Goal: Task Accomplishment & Management: Complete application form

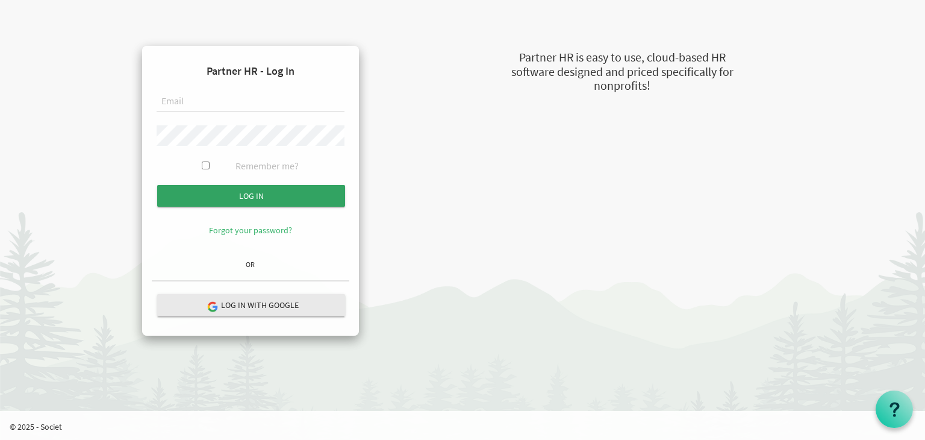
type input "principal@imagineschools.in"
click at [291, 201] on input "submit" at bounding box center [251, 196] width 188 height 22
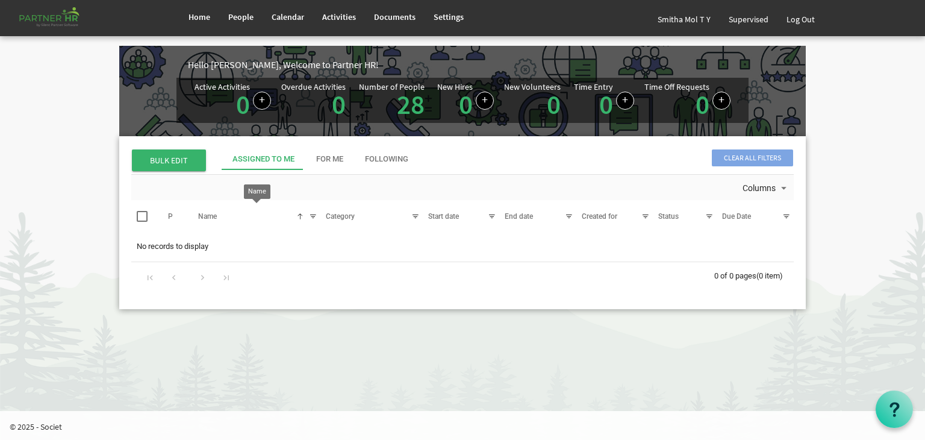
click at [308, 216] on div at bounding box center [312, 216] width 13 height 13
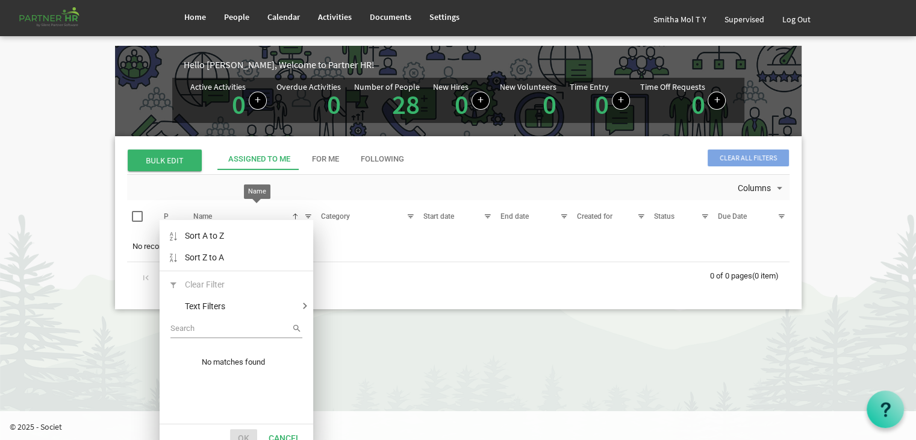
click at [308, 216] on div at bounding box center [308, 216] width 13 height 13
click at [412, 359] on html "Home People Calendar" at bounding box center [458, 220] width 916 height 440
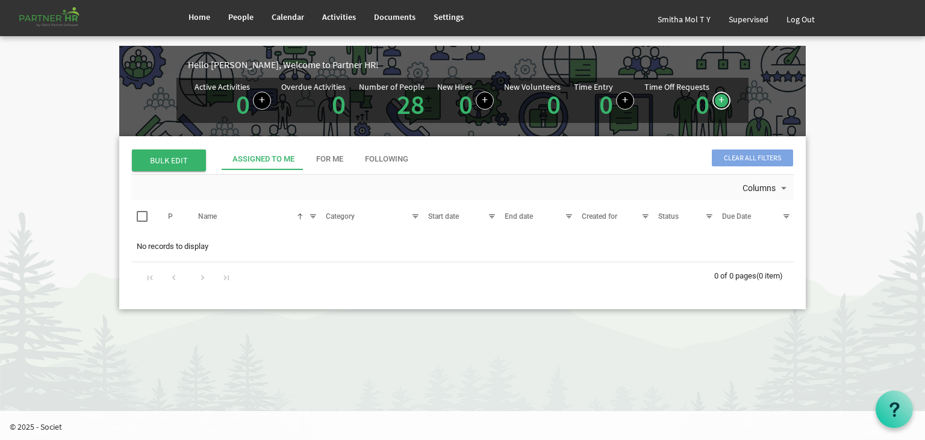
click at [716, 102] on link at bounding box center [721, 101] width 18 height 18
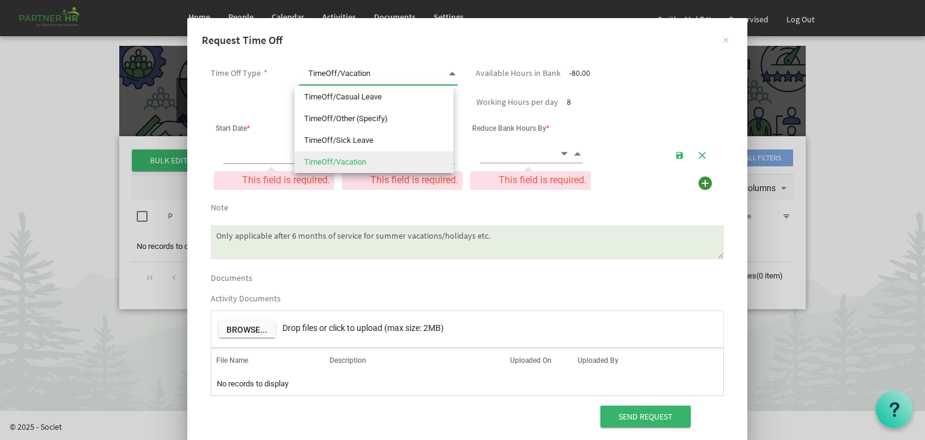
click at [447, 73] on span at bounding box center [452, 73] width 11 height 17
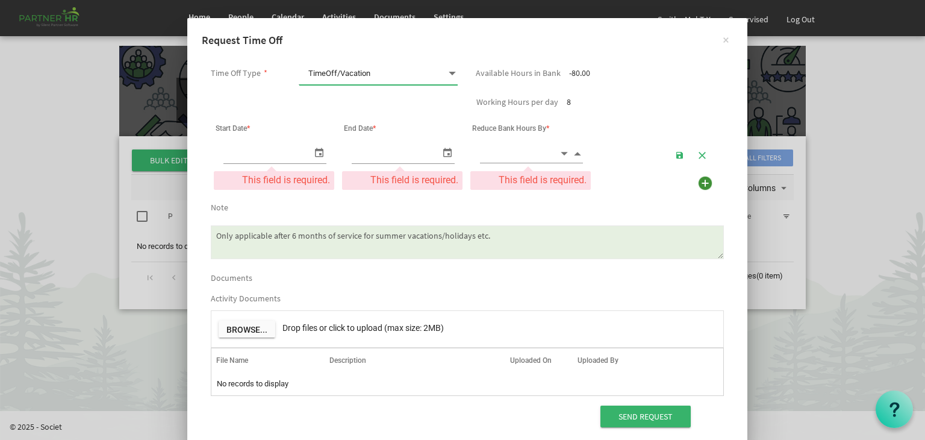
click at [447, 73] on span at bounding box center [452, 73] width 11 height 17
click at [722, 40] on button "×" at bounding box center [726, 39] width 30 height 30
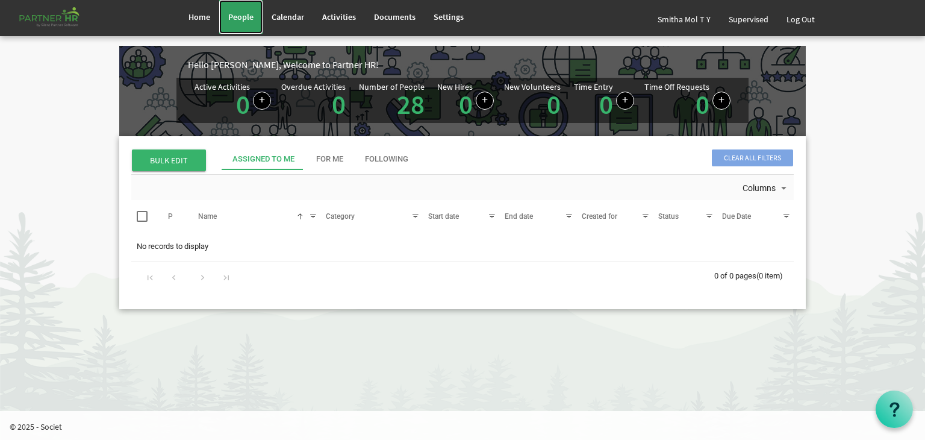
click at [245, 16] on span "People" at bounding box center [240, 16] width 25 height 11
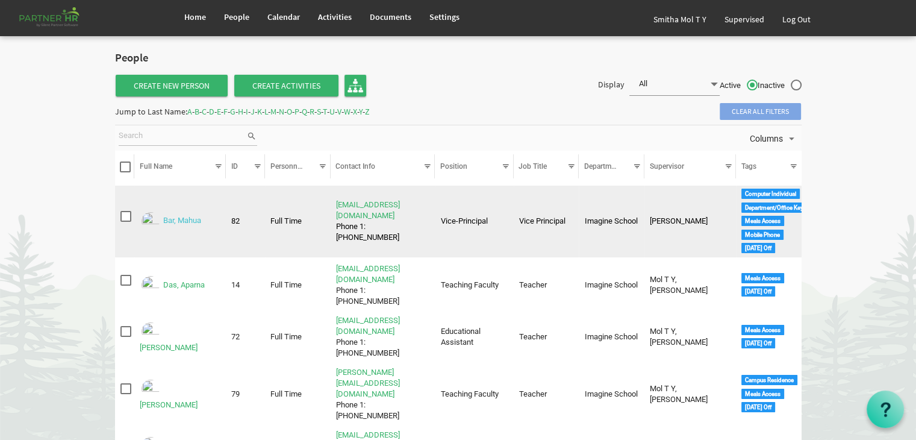
click at [185, 223] on link "Bar, Mahua" at bounding box center [182, 220] width 38 height 9
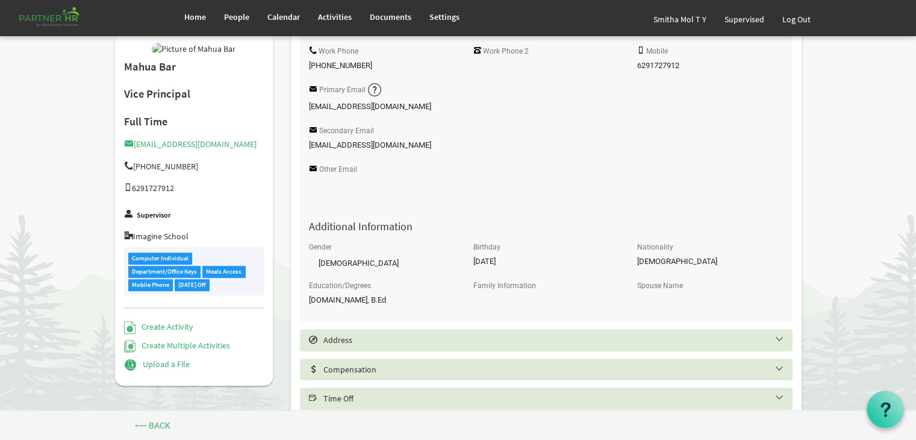
scroll to position [536, 0]
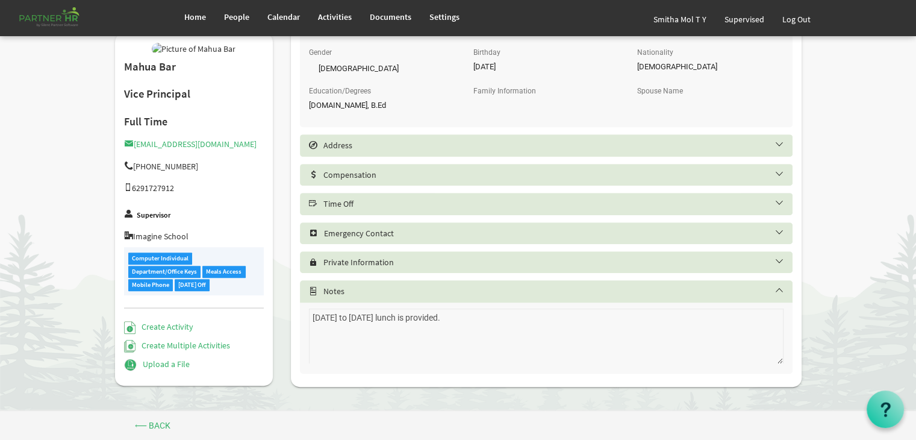
click at [781, 202] on h5 "Time Off" at bounding box center [555, 204] width 492 height 10
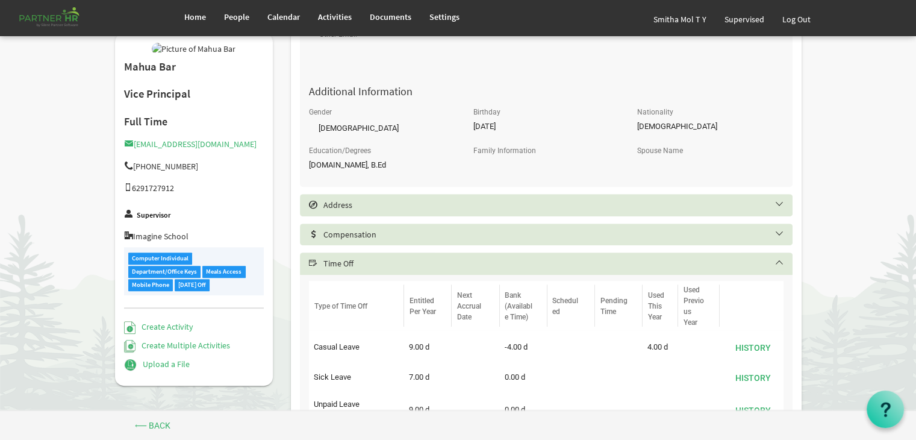
scroll to position [466, 0]
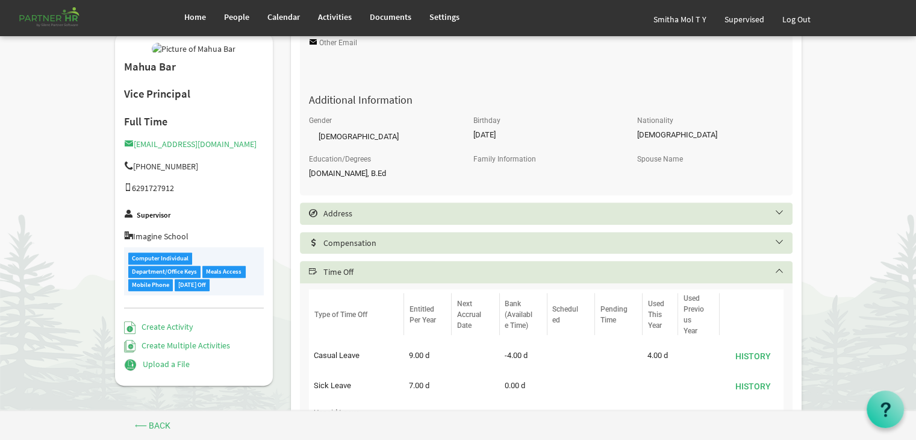
click at [778, 272] on h5 "Time Off" at bounding box center [555, 272] width 492 height 10
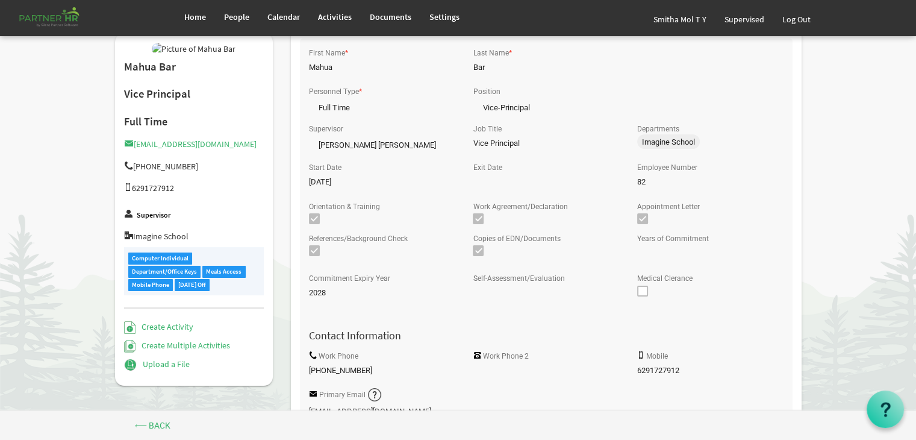
scroll to position [0, 0]
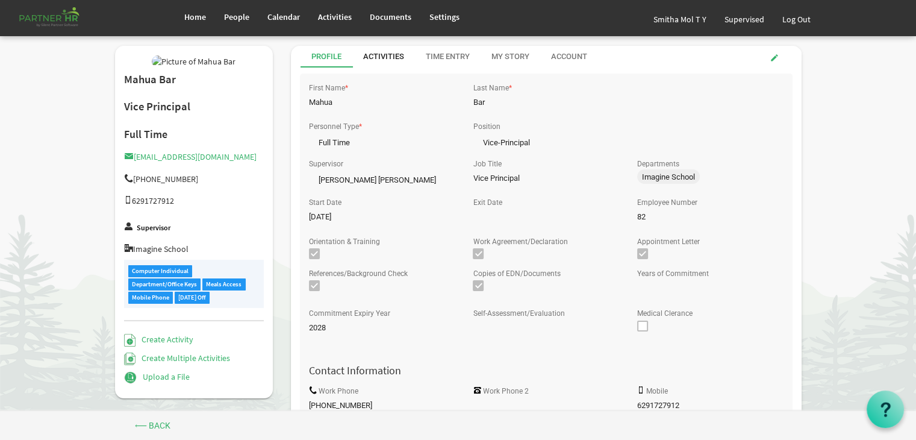
click at [385, 58] on div "Activities" at bounding box center [383, 56] width 41 height 11
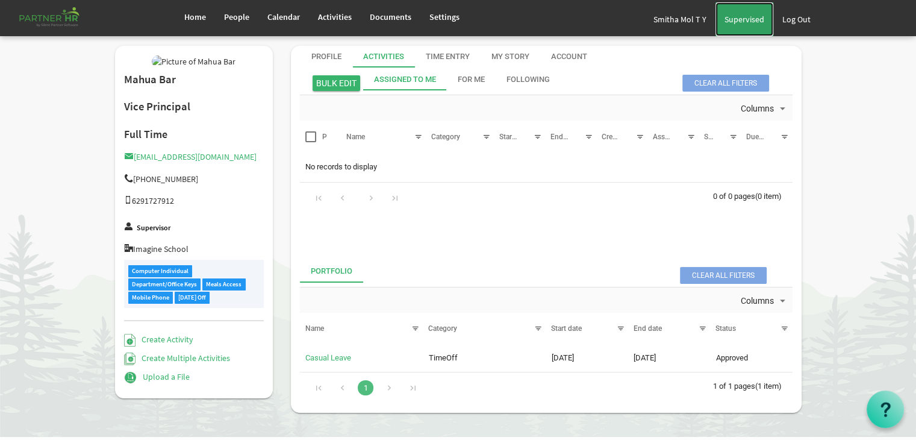
click at [738, 16] on span "Supervised" at bounding box center [744, 19] width 40 height 11
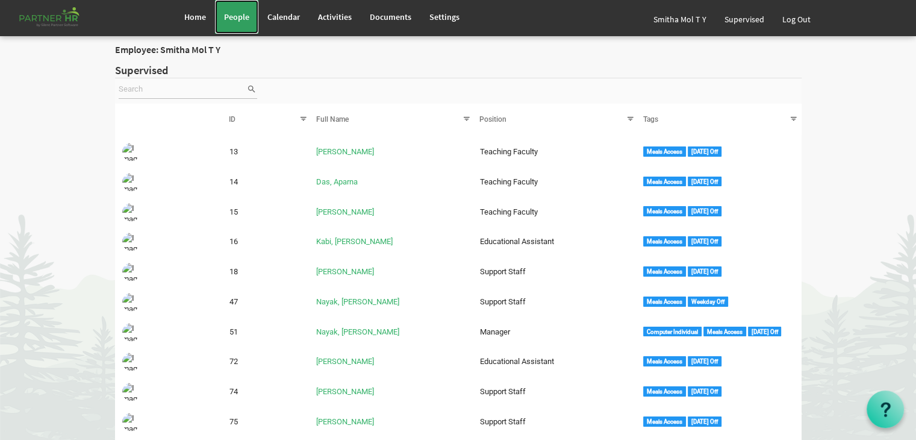
click at [236, 22] on link "People" at bounding box center [236, 17] width 43 height 34
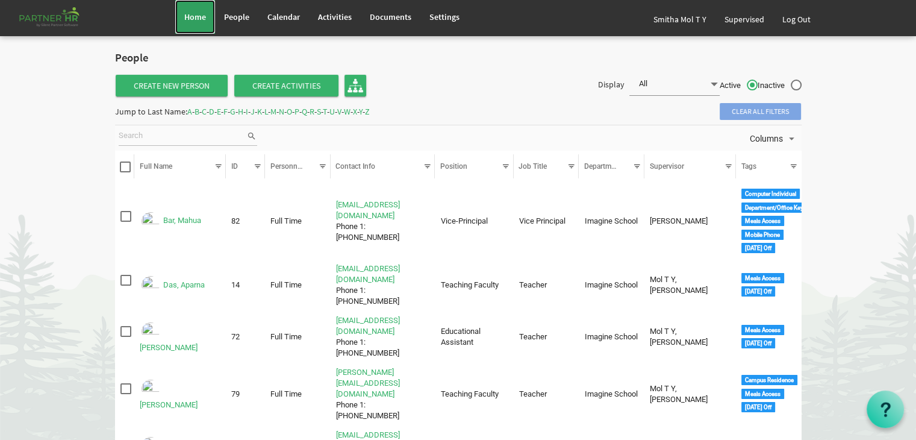
click at [191, 11] on span "Home" at bounding box center [195, 16] width 22 height 11
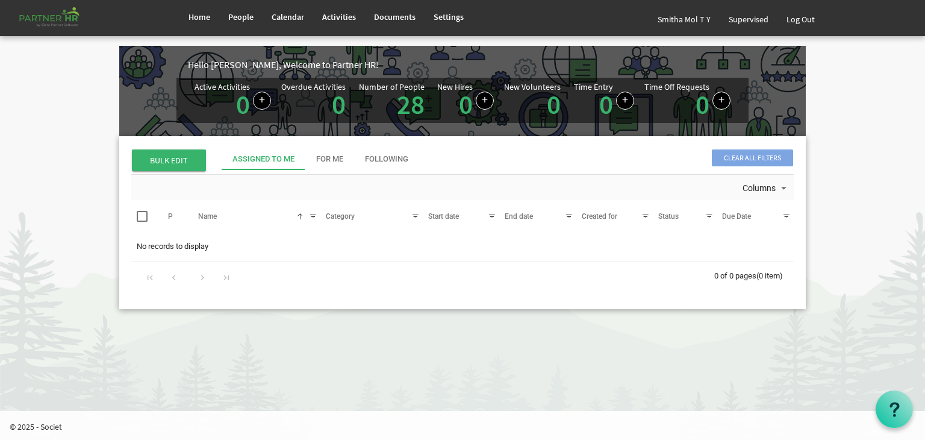
click at [141, 214] on span at bounding box center [142, 216] width 11 height 11
click at [305, 213] on div "Name" at bounding box center [249, 215] width 113 height 17
click at [312, 215] on div at bounding box center [312, 216] width 13 height 13
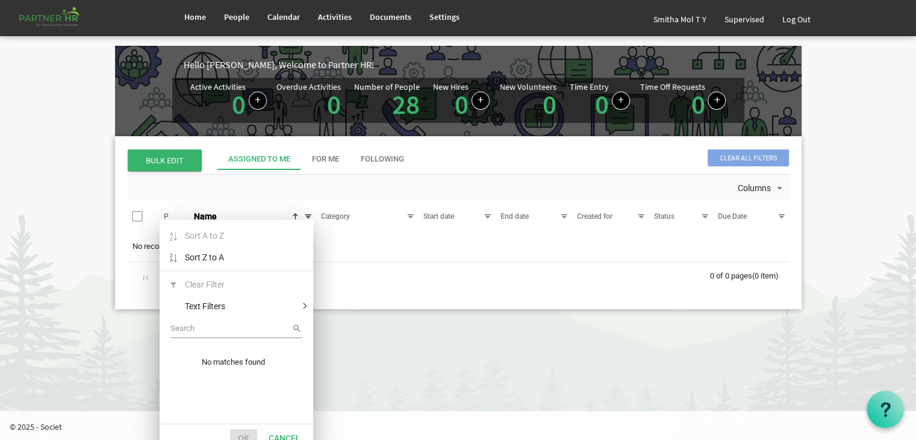
click at [458, 340] on html "Home People Calendar" at bounding box center [458, 220] width 916 height 440
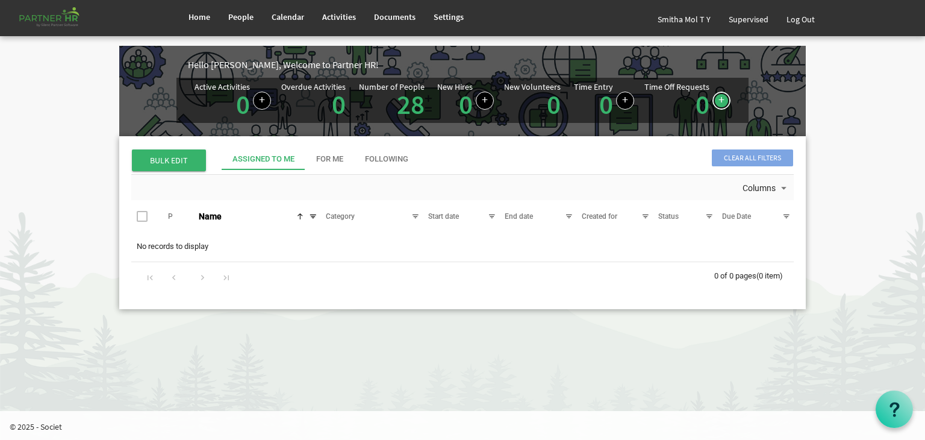
click at [718, 98] on link at bounding box center [721, 101] width 18 height 18
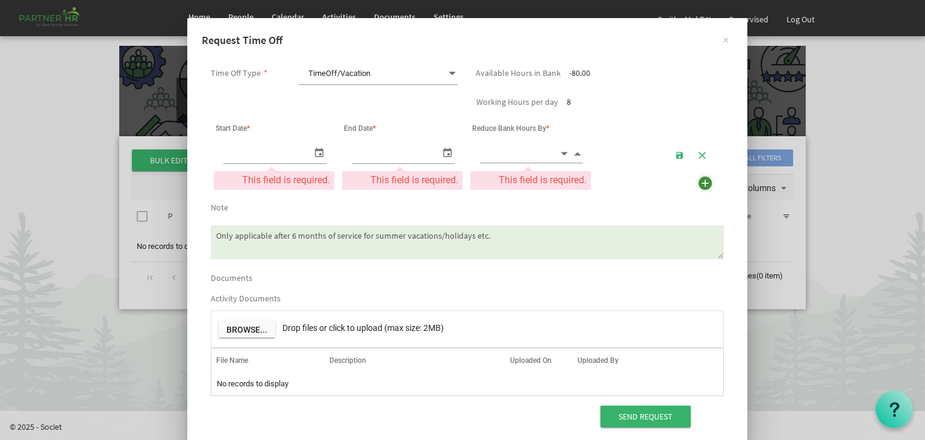
click at [702, 182] on img at bounding box center [705, 183] width 18 height 18
click at [726, 37] on button "×" at bounding box center [726, 39] width 30 height 30
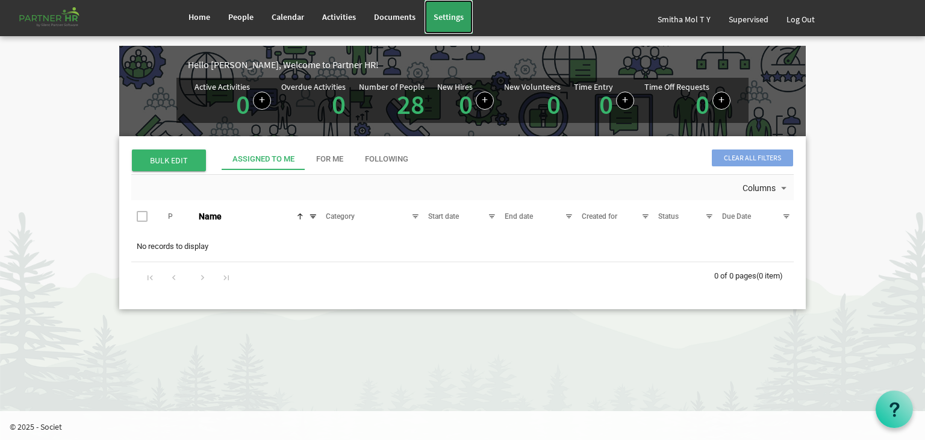
click at [433, 14] on span "Settings" at bounding box center [448, 16] width 30 height 11
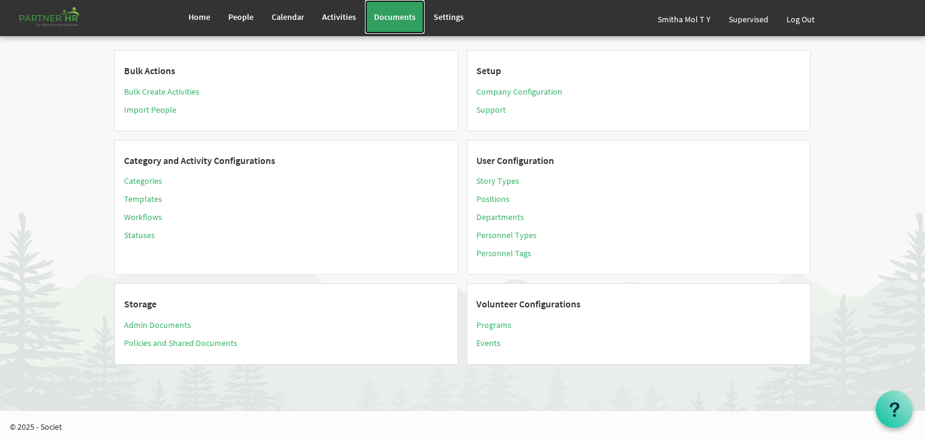
click at [393, 14] on span "Documents" at bounding box center [395, 16] width 42 height 11
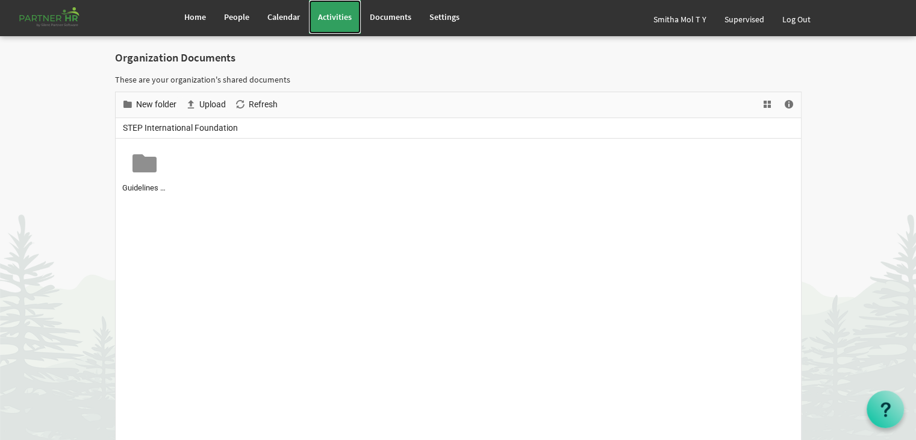
click at [331, 11] on span "Activities" at bounding box center [335, 16] width 34 height 11
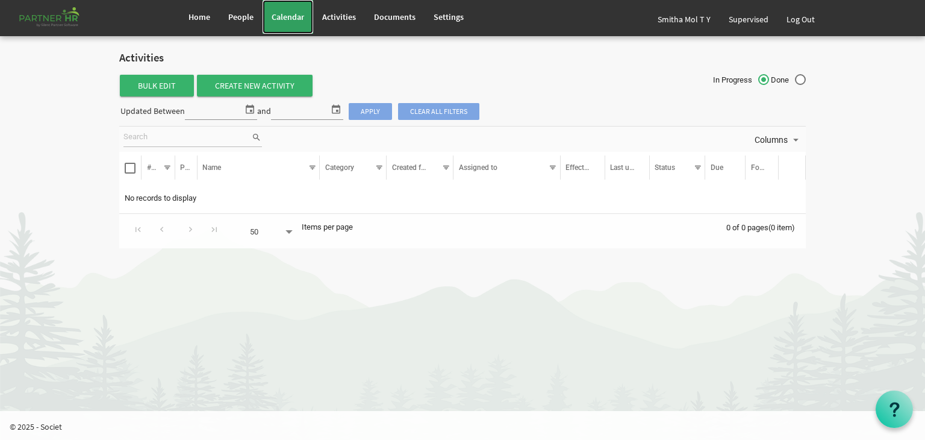
click at [290, 16] on span "Calendar" at bounding box center [288, 16] width 33 height 11
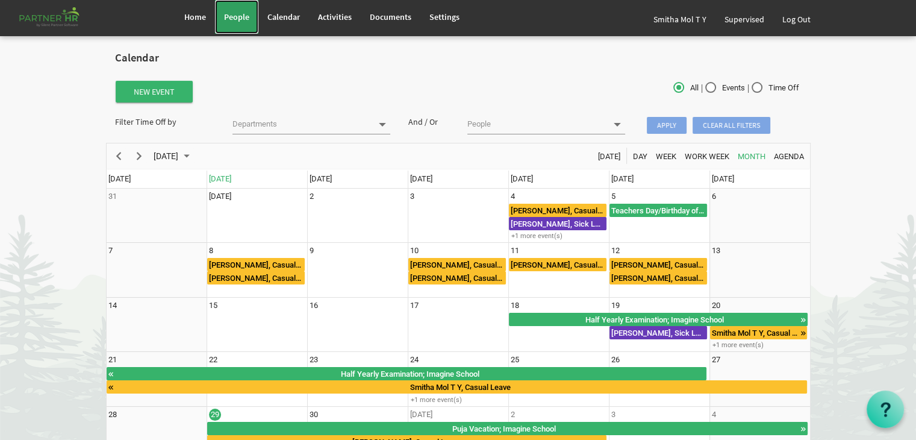
click at [233, 13] on span "People" at bounding box center [236, 16] width 25 height 11
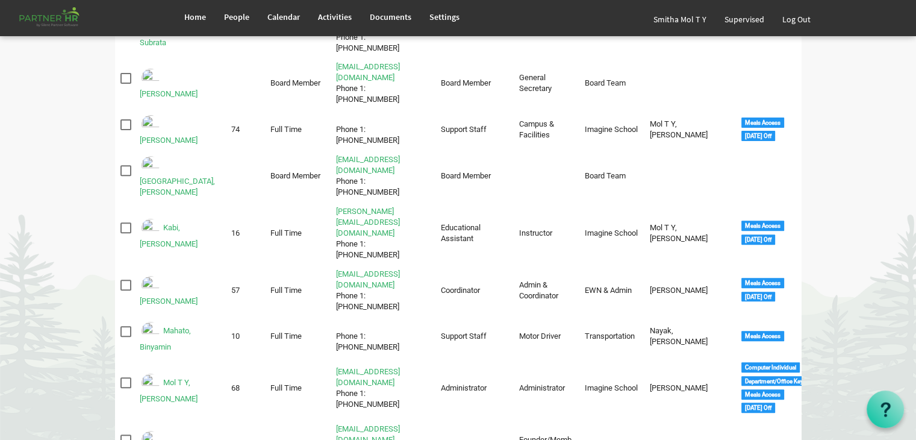
scroll to position [423, 0]
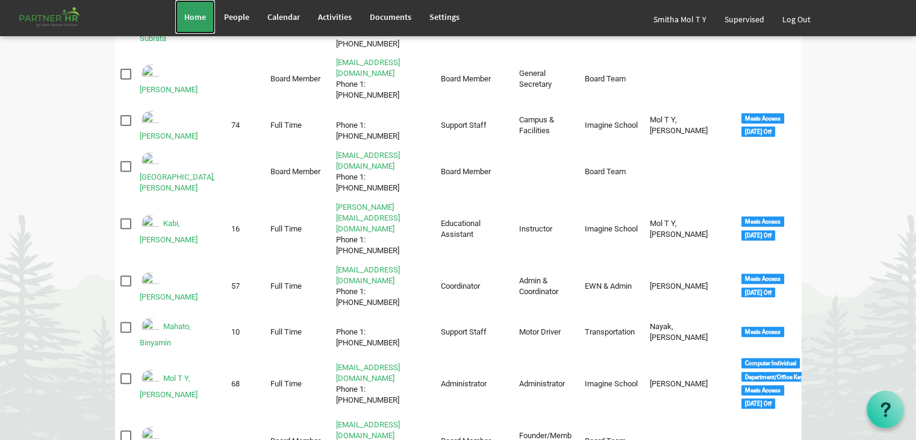
click at [186, 18] on span "Home" at bounding box center [195, 16] width 22 height 11
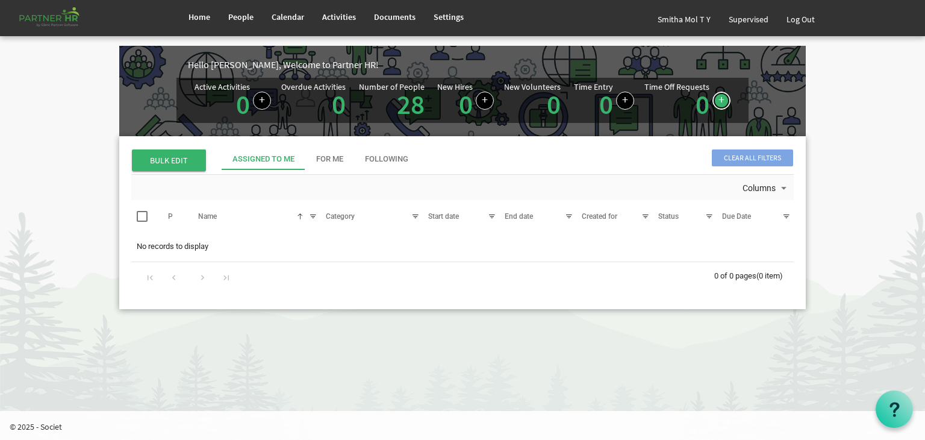
click at [718, 102] on link at bounding box center [721, 101] width 18 height 18
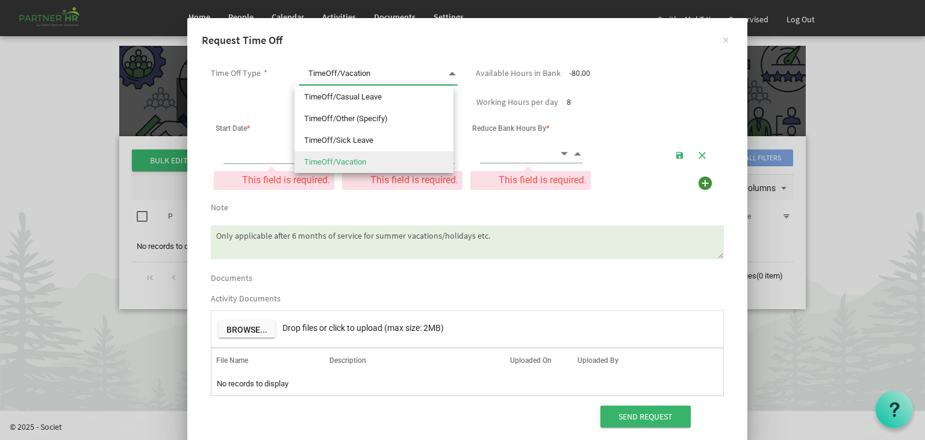
click at [447, 74] on span at bounding box center [452, 73] width 11 height 17
click at [397, 101] on li "TimeOff/Casual Leave" at bounding box center [373, 97] width 159 height 22
type input "TimeOff/Casual Leave"
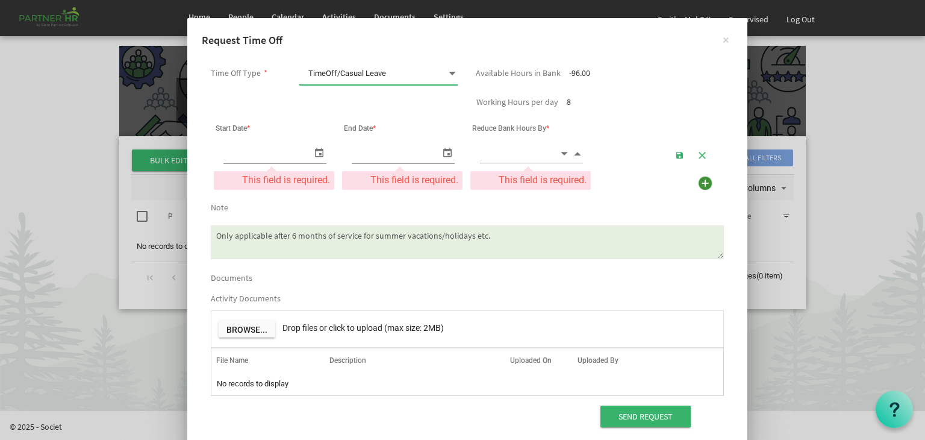
scroll to position [21, 0]
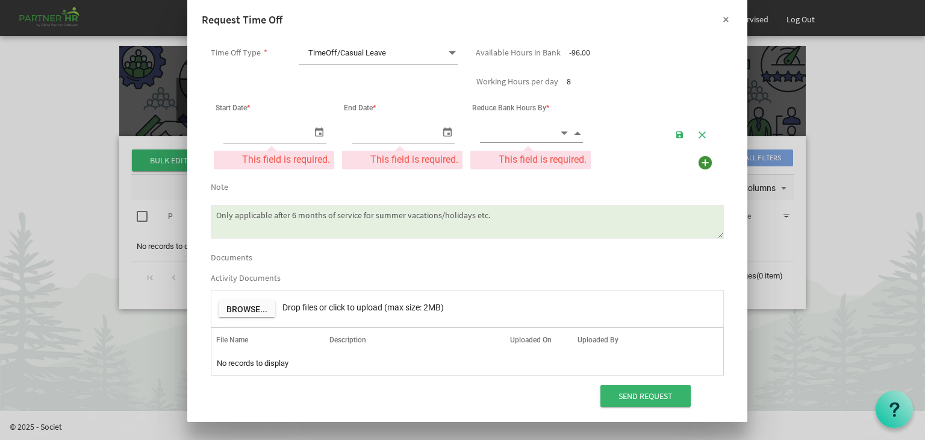
click at [723, 22] on button "×" at bounding box center [726, 19] width 30 height 30
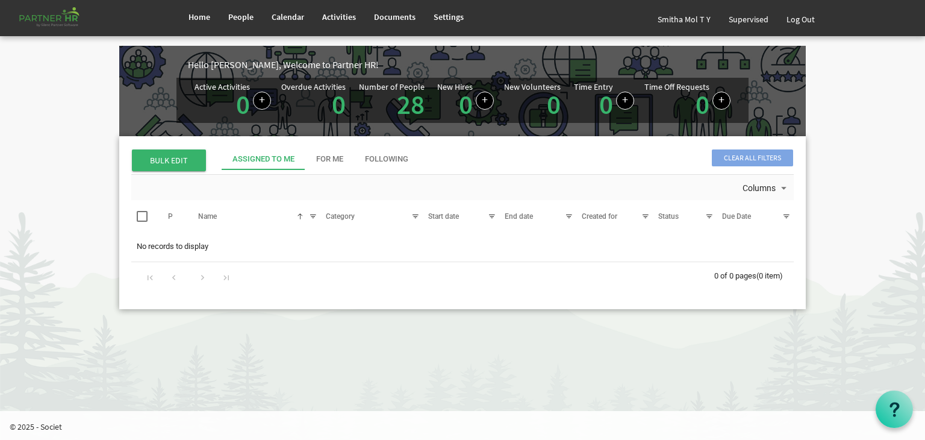
click at [388, 84] on div "Number of People" at bounding box center [392, 86] width 66 height 8
click at [403, 96] on link "28" at bounding box center [411, 104] width 28 height 34
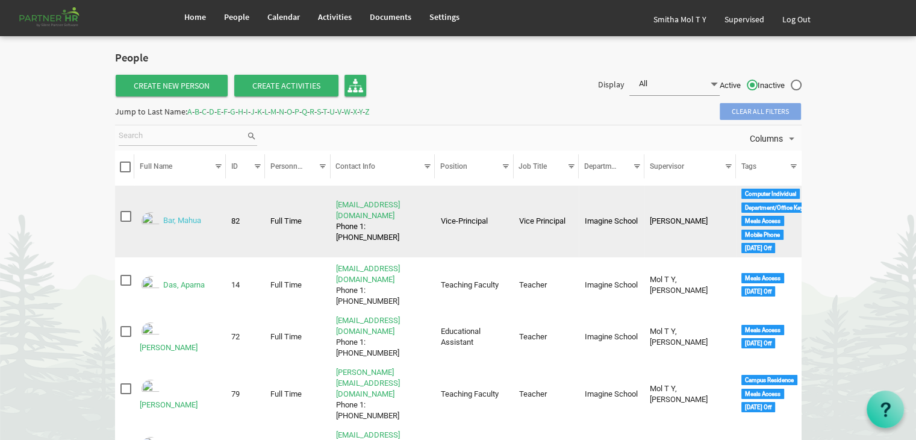
drag, startPoint x: 193, startPoint y: 225, endPoint x: 181, endPoint y: 222, distance: 12.6
click at [181, 222] on link "Bar, Mahua" at bounding box center [182, 220] width 38 height 9
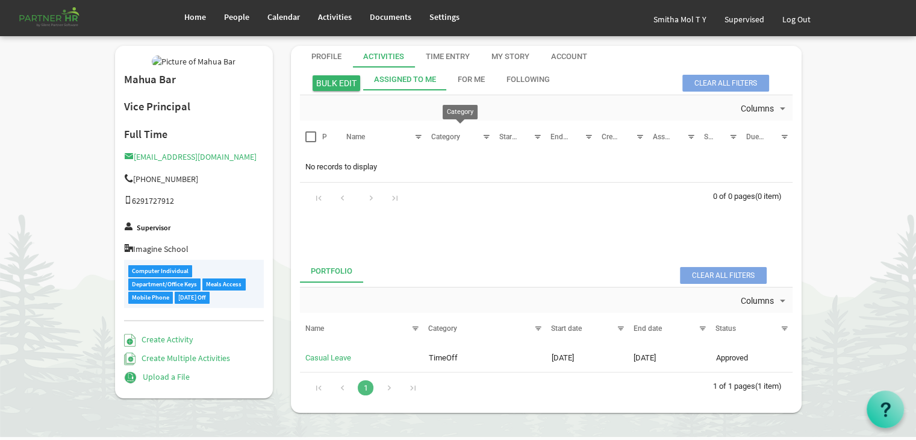
click at [432, 140] on div "Category" at bounding box center [453, 136] width 53 height 17
click at [417, 136] on div at bounding box center [418, 136] width 13 height 13
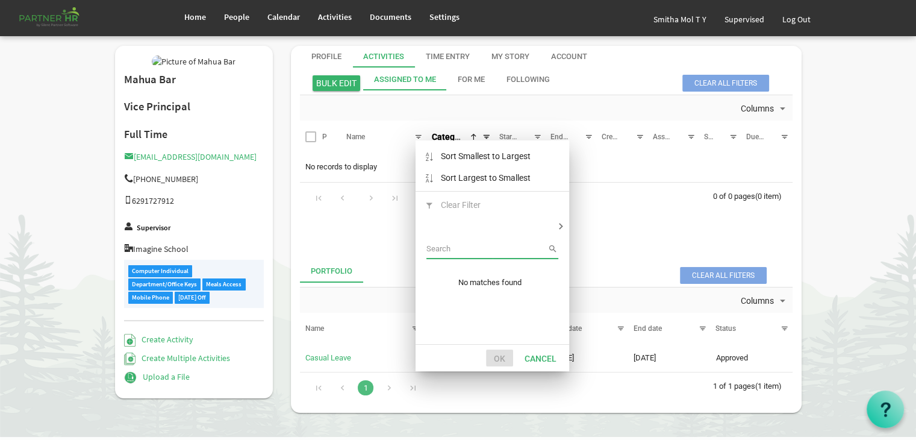
click at [637, 205] on div "... 1 2 3 4 5 6 7 8 ... 0 of 0 pages (0 item)" at bounding box center [546, 200] width 492 height 36
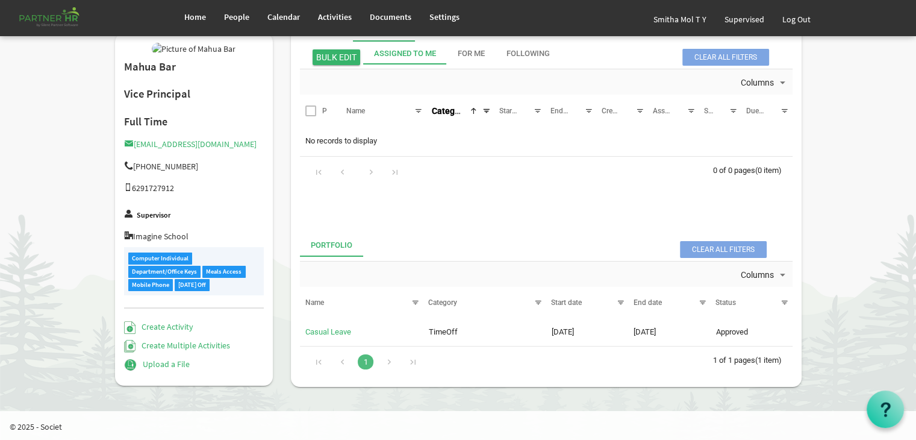
scroll to position [26, 0]
click at [484, 58] on div "For Me" at bounding box center [471, 53] width 27 height 11
click at [535, 58] on div "Following" at bounding box center [527, 53] width 43 height 11
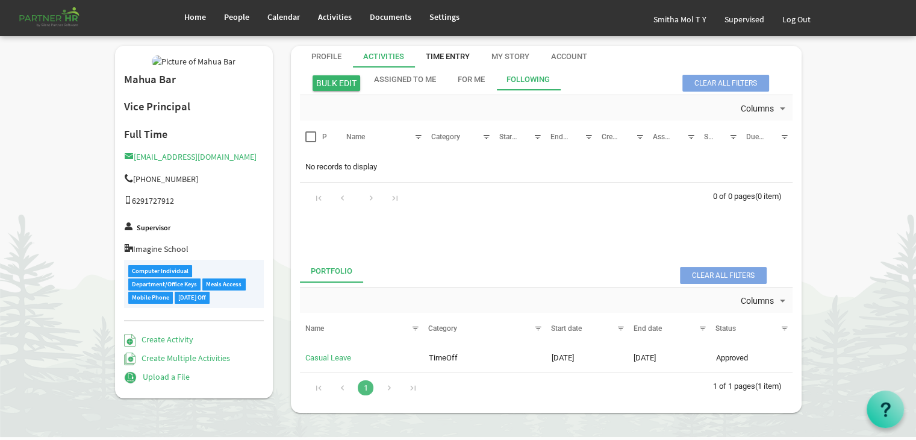
click at [443, 60] on div "Time Entry" at bounding box center [448, 56] width 44 height 11
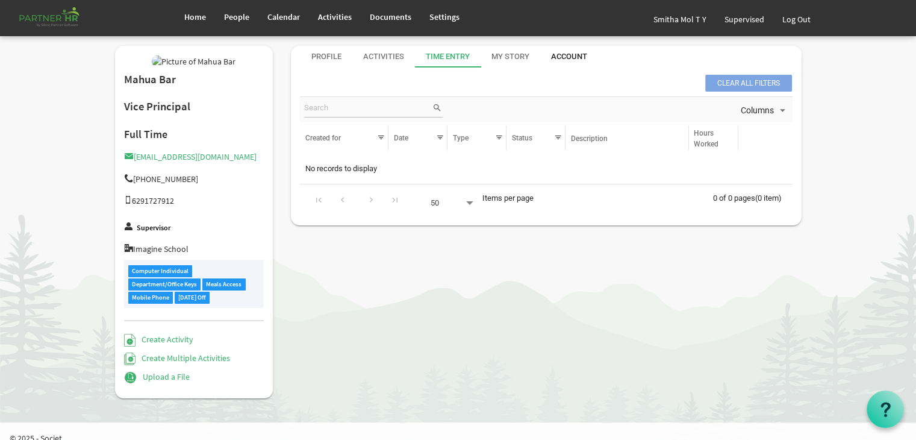
click at [562, 56] on div "Account" at bounding box center [569, 56] width 36 height 11
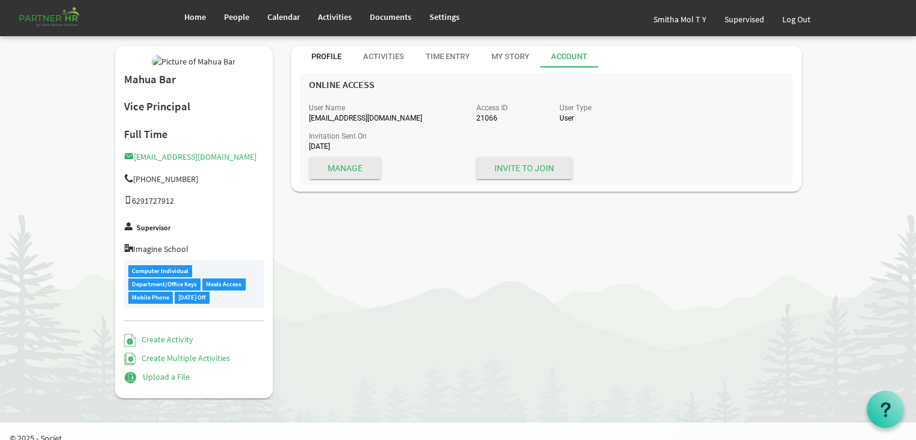
click at [344, 57] on div "Profile" at bounding box center [326, 57] width 52 height 22
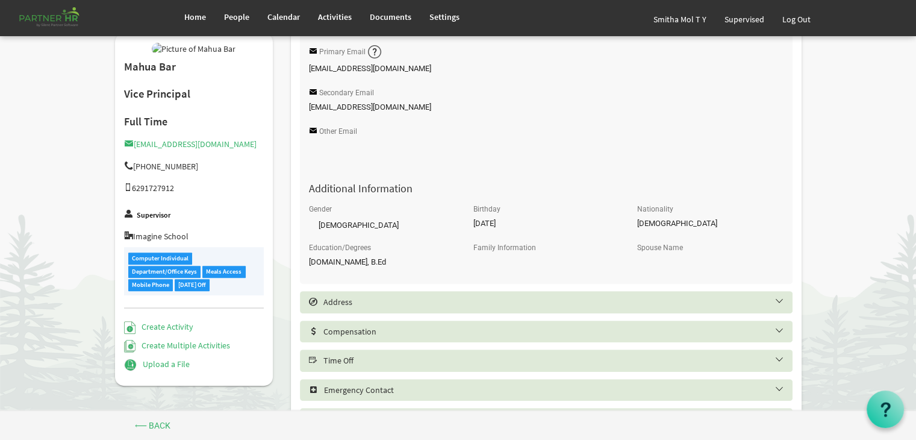
scroll to position [385, 0]
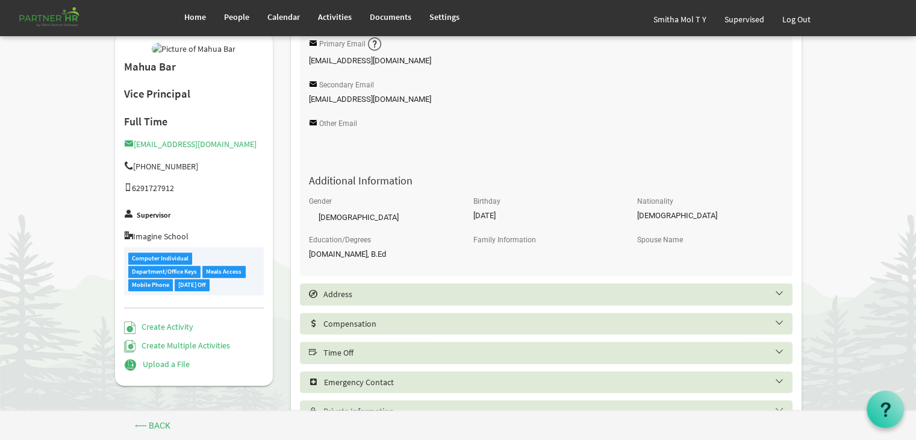
click at [775, 381] on h5 "Emergency Contact" at bounding box center [555, 382] width 492 height 10
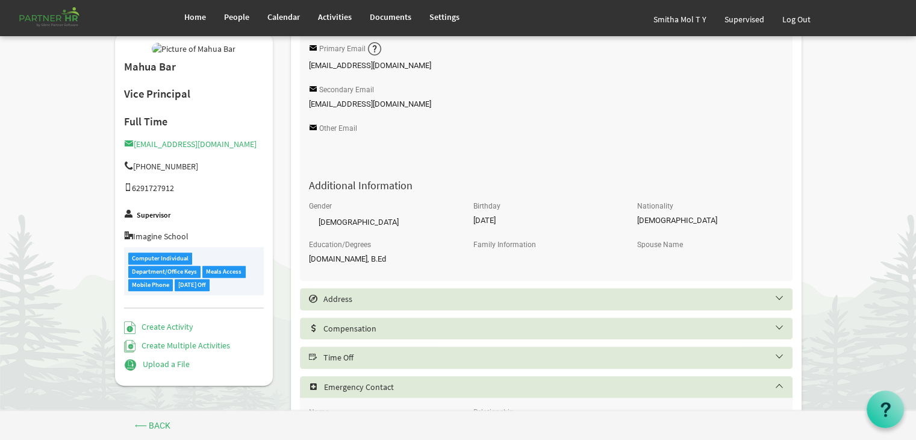
click at [780, 355] on div "Time Off" at bounding box center [546, 357] width 492 height 22
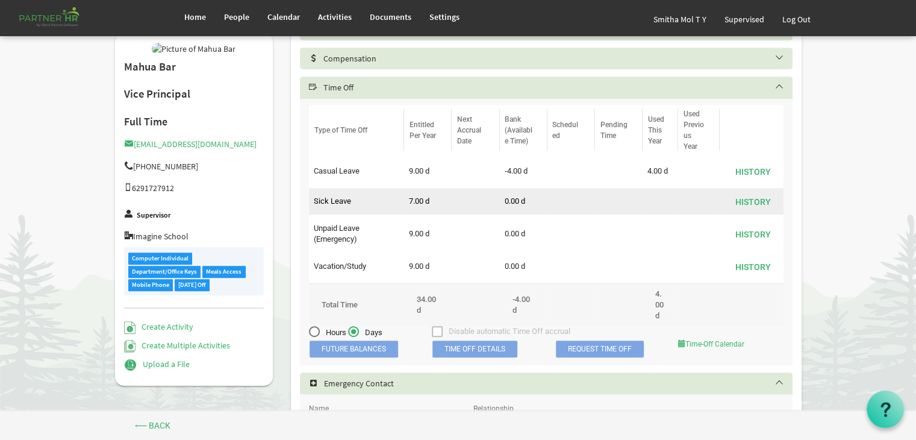
scroll to position [671, 0]
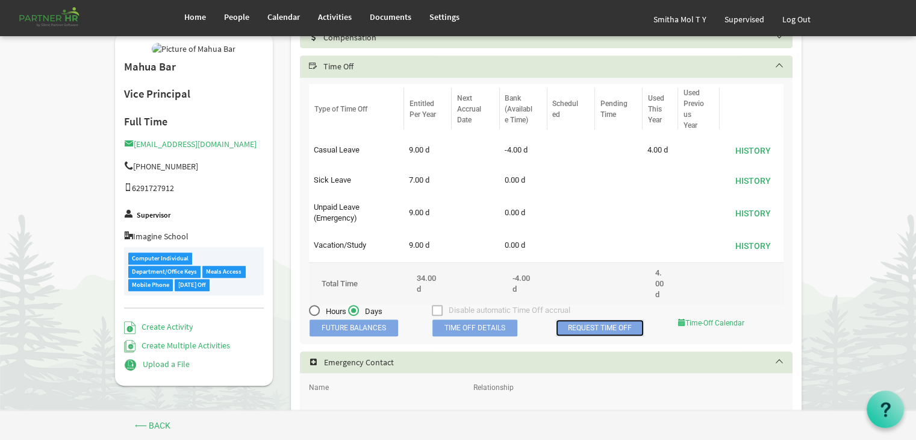
click at [595, 332] on link "Request Time Off" at bounding box center [600, 327] width 88 height 17
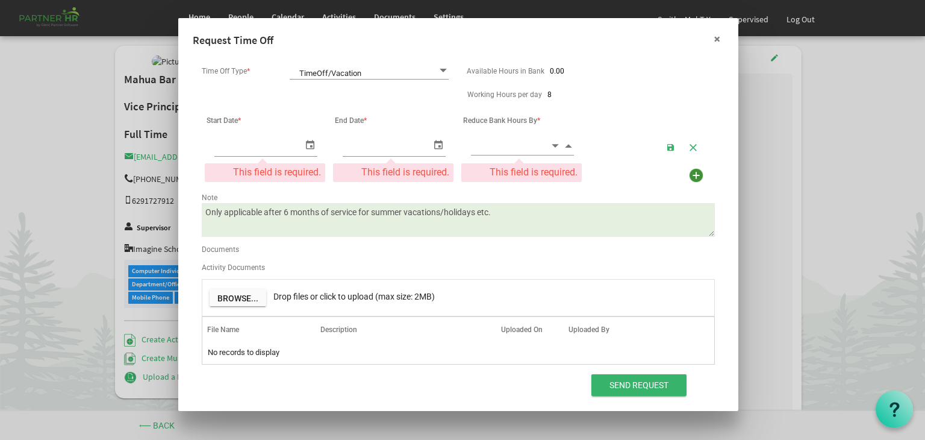
click at [714, 46] on button "×" at bounding box center [717, 39] width 30 height 30
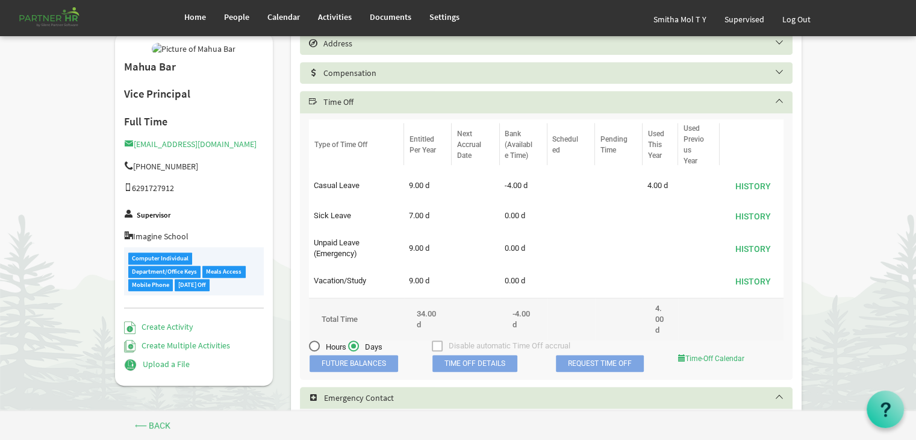
scroll to position [648, 0]
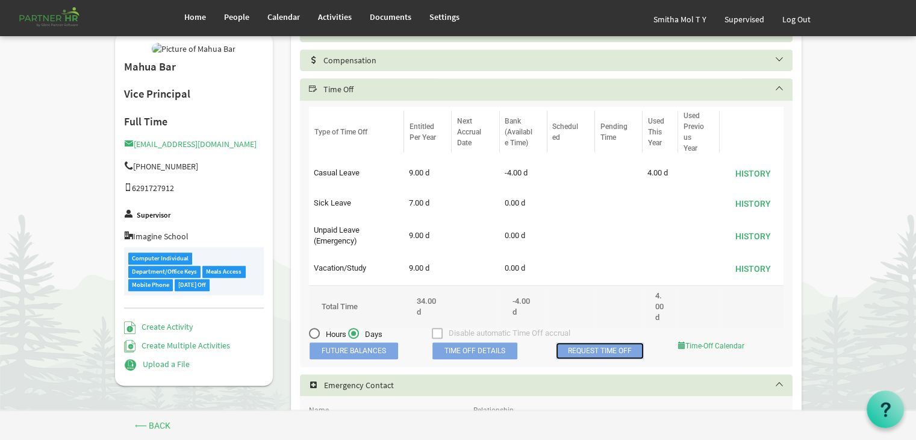
click at [582, 356] on link "Request Time Off" at bounding box center [600, 350] width 88 height 17
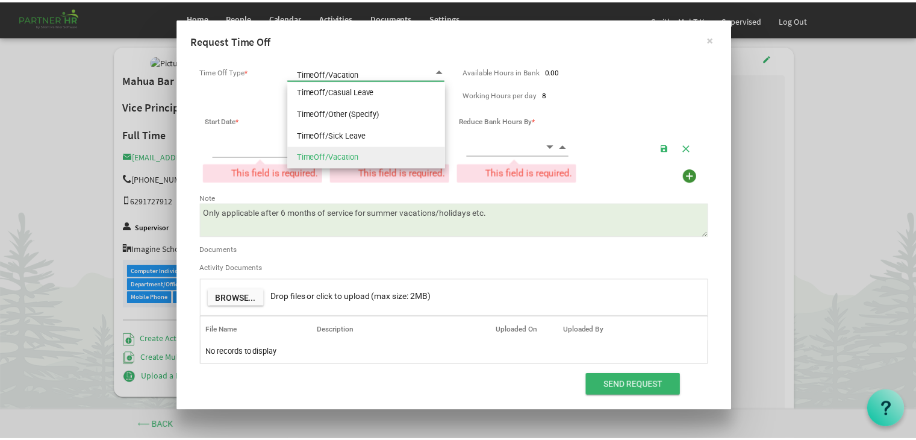
scroll to position [0, 0]
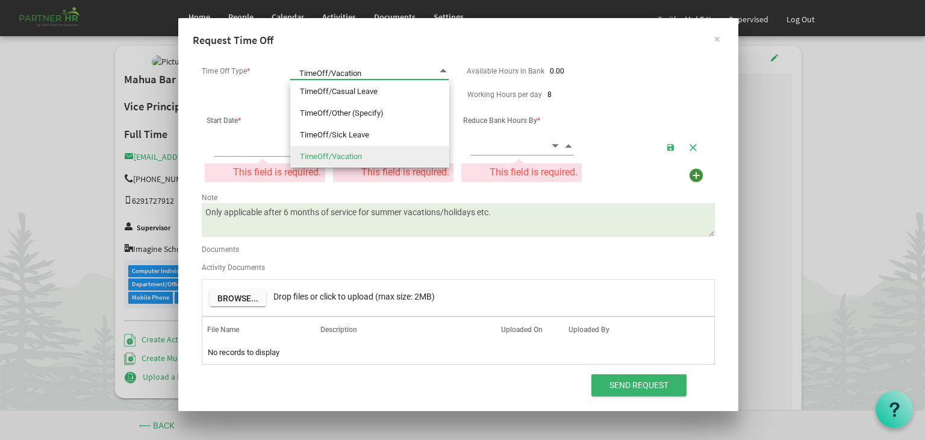
click at [437, 71] on span "TimeOff/Vacation TimeOff/Vacation" at bounding box center [369, 71] width 159 height 17
click at [395, 92] on li "TimeOff/Casual Leave" at bounding box center [369, 92] width 159 height 22
type input "TimeOff/Casual Leave"
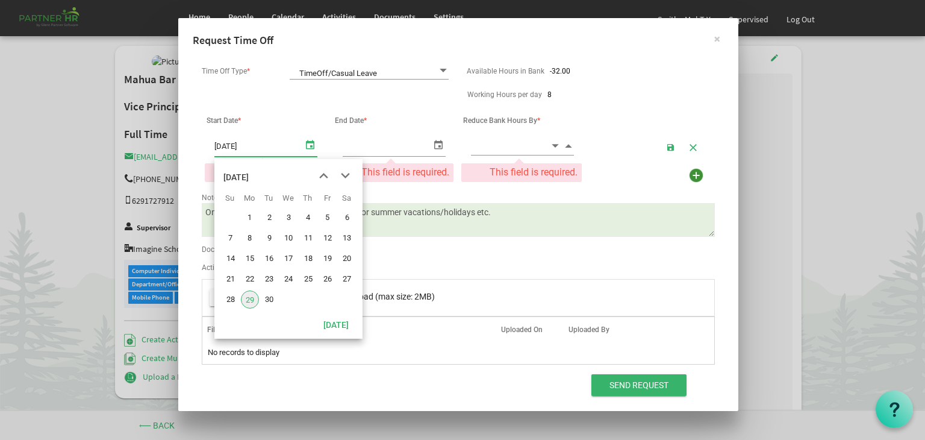
click at [312, 145] on span "select" at bounding box center [310, 143] width 14 height 17
click at [267, 294] on span "30" at bounding box center [269, 299] width 18 height 18
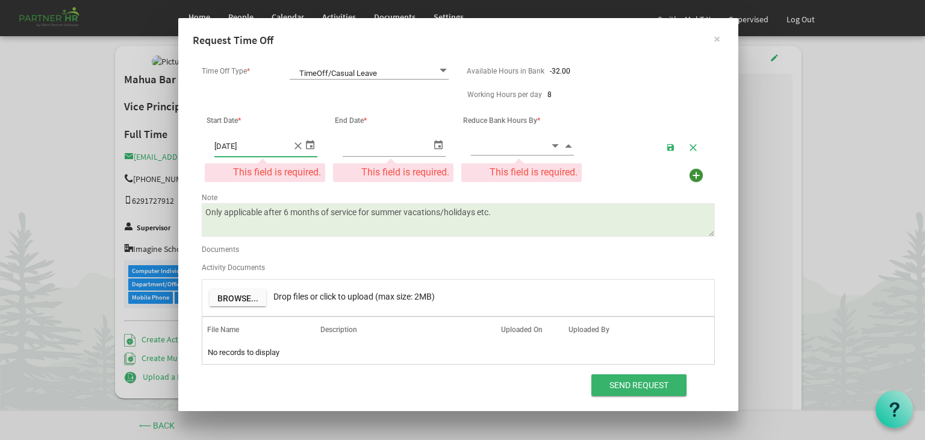
type input "[DATE]"
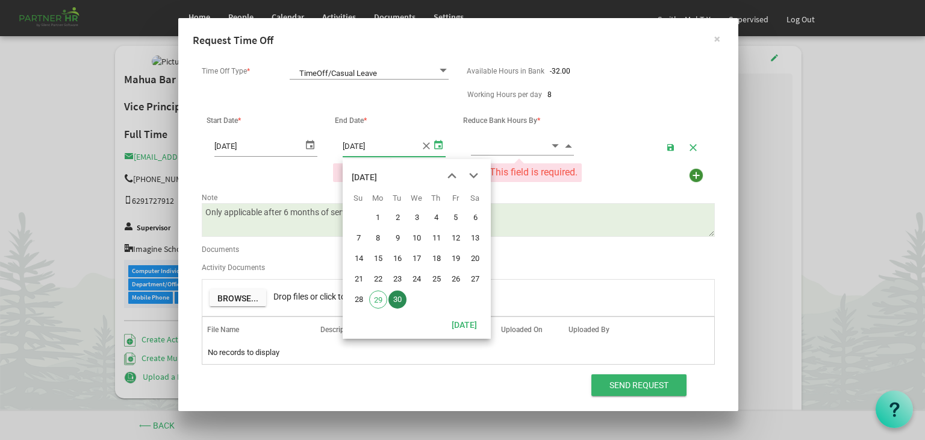
click at [435, 149] on span "select" at bounding box center [438, 143] width 14 height 17
click at [474, 169] on span "next month" at bounding box center [473, 176] width 21 height 22
click at [373, 239] on span "6" at bounding box center [378, 238] width 18 height 18
type input "[DATE]"
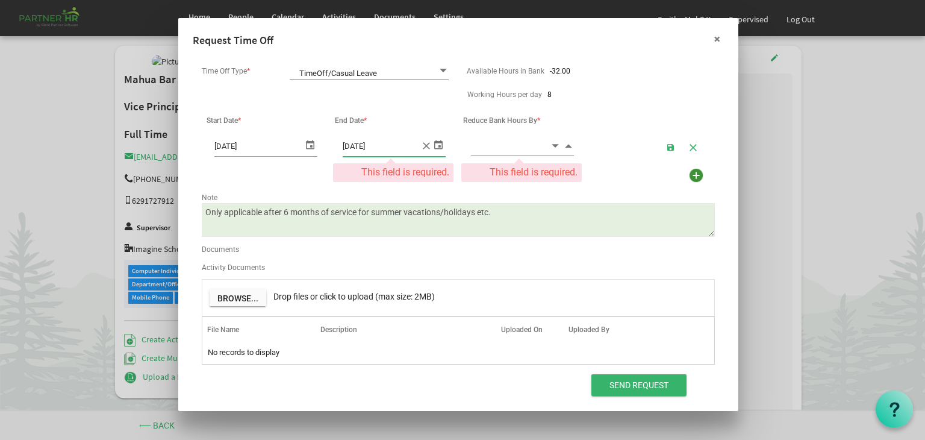
click at [713, 37] on button "×" at bounding box center [717, 39] width 30 height 30
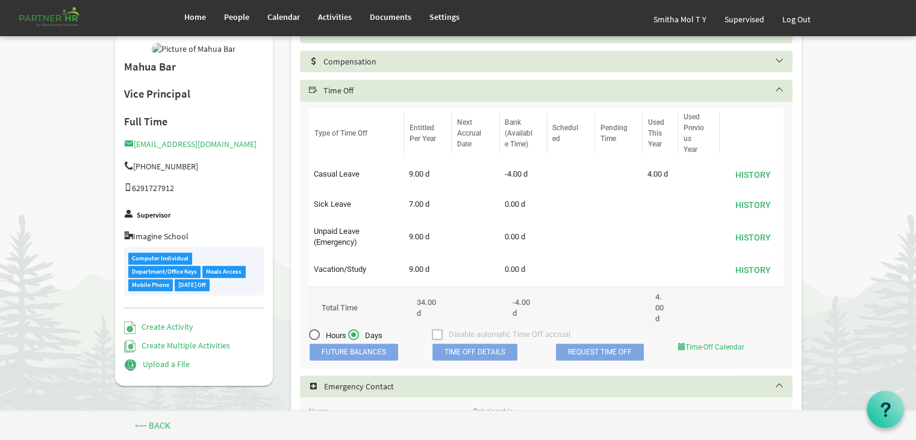
scroll to position [654, 0]
